Goal: Task Accomplishment & Management: Use online tool/utility

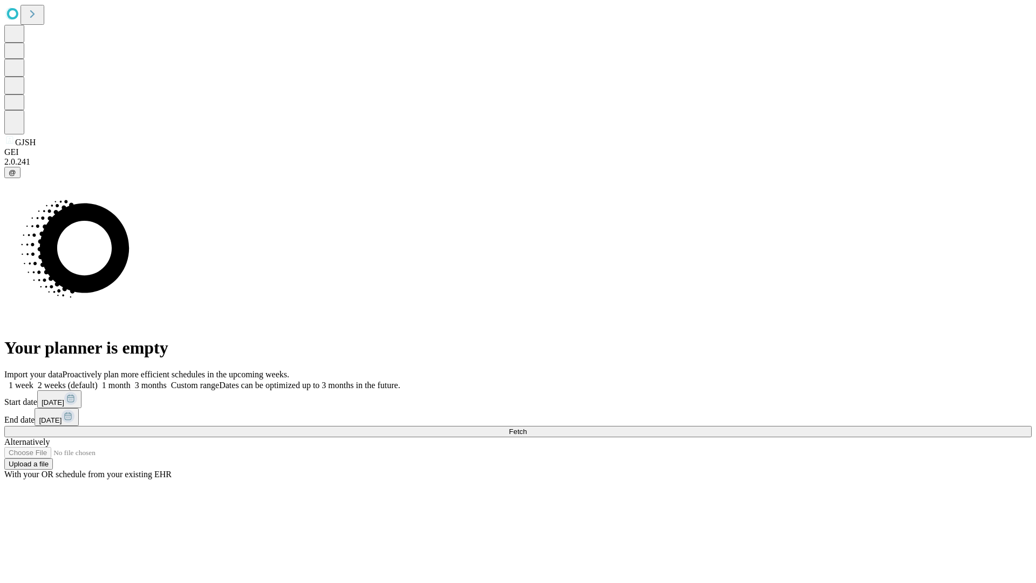
click at [527, 427] on span "Fetch" at bounding box center [518, 431] width 18 height 8
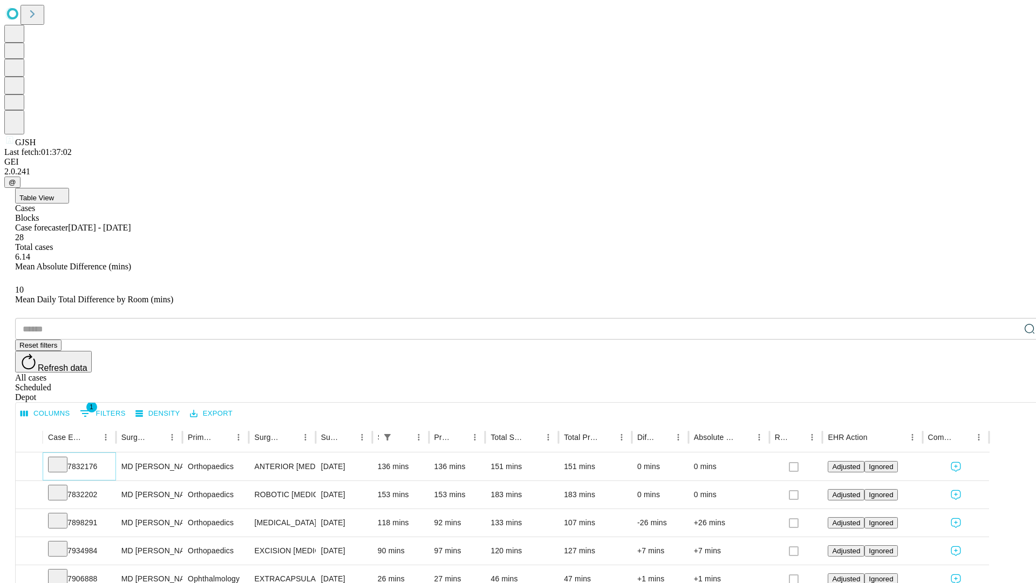
click at [63, 458] on icon at bounding box center [57, 463] width 11 height 11
